Goal: Information Seeking & Learning: Learn about a topic

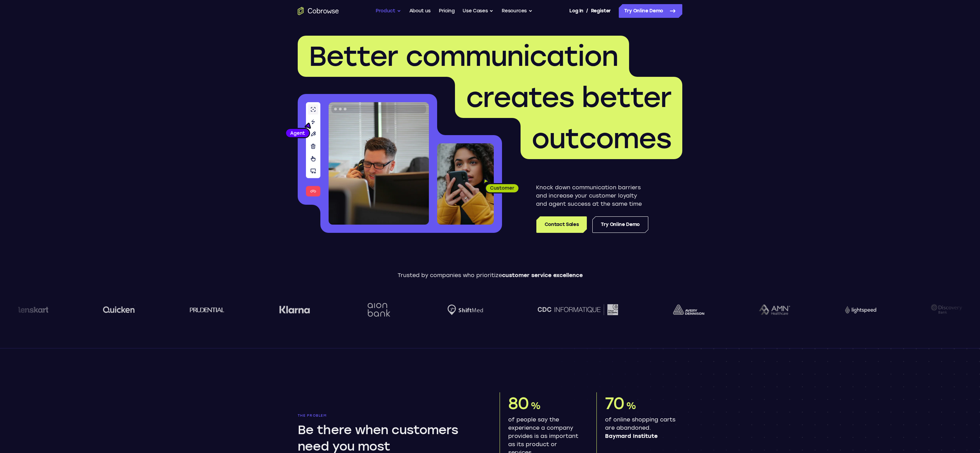
click at [387, 11] on button "Product" at bounding box center [388, 11] width 25 height 14
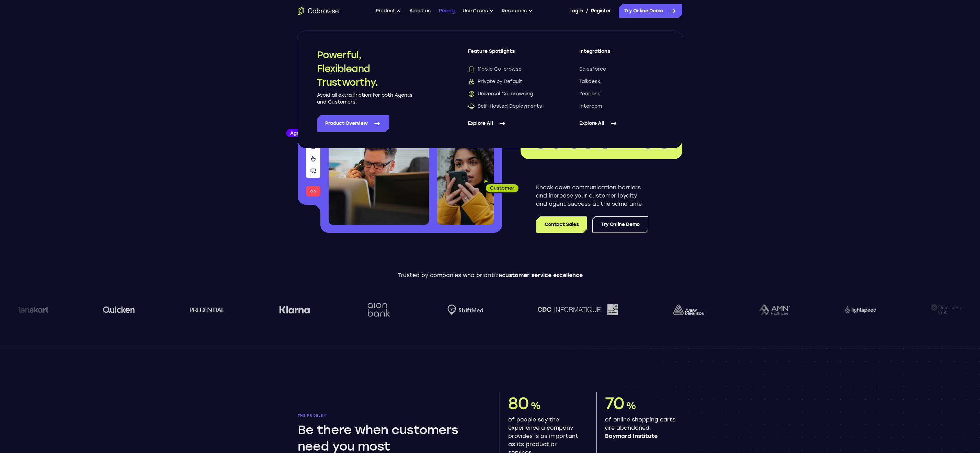
click at [453, 9] on link "Pricing" at bounding box center [447, 11] width 16 height 14
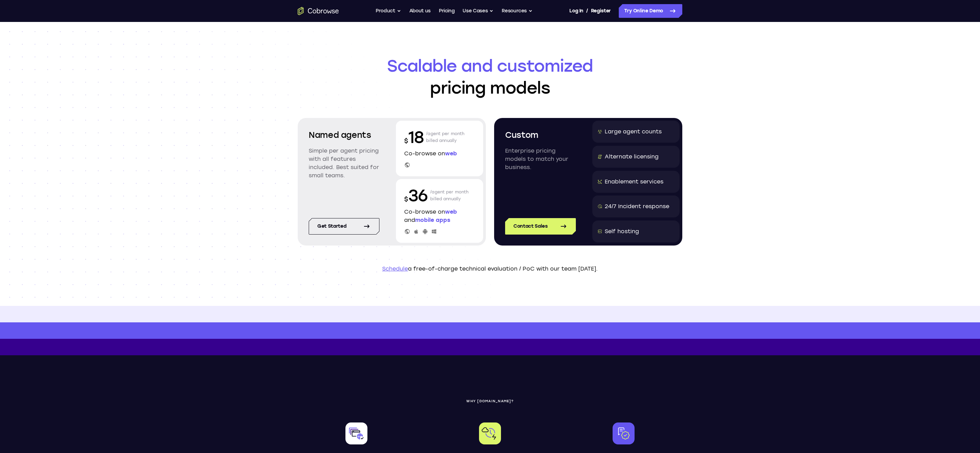
click at [454, 154] on span "web" at bounding box center [451, 153] width 12 height 7
click at [402, 165] on div "$ 18 /agent per month billed annually Co-browse on web" at bounding box center [439, 149] width 87 height 56
click at [430, 9] on link "About us" at bounding box center [419, 11] width 21 height 14
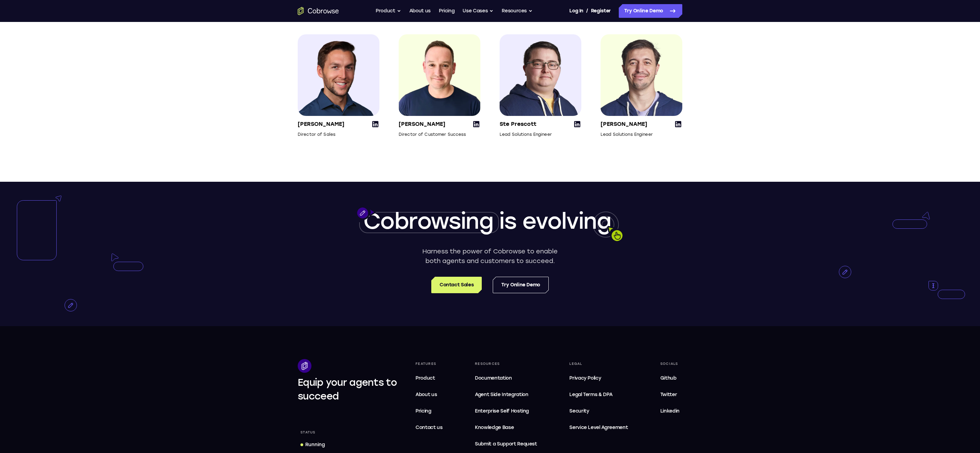
scroll to position [1187, 0]
